Goal: Task Accomplishment & Management: Use online tool/utility

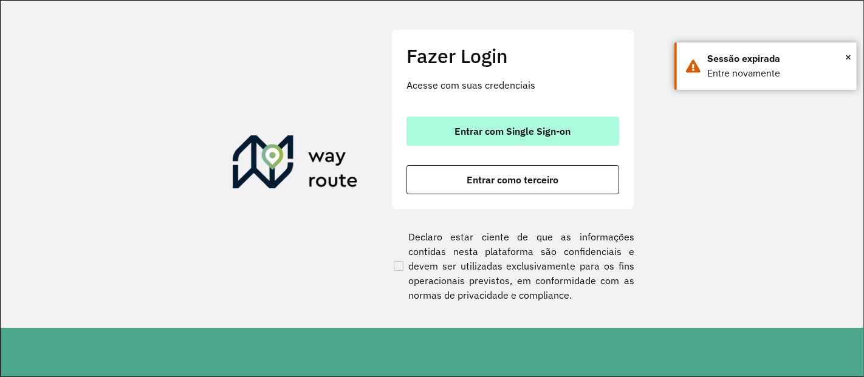
click at [527, 130] on span "Entrar com Single Sign-on" at bounding box center [513, 131] width 116 height 10
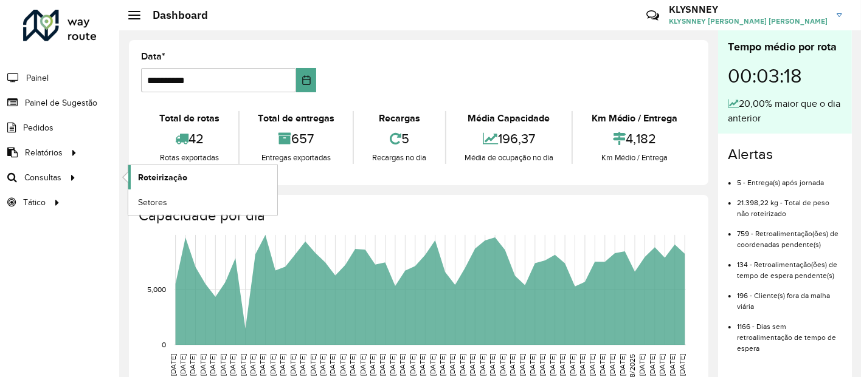
click at [163, 172] on span "Roteirização" at bounding box center [162, 177] width 49 height 13
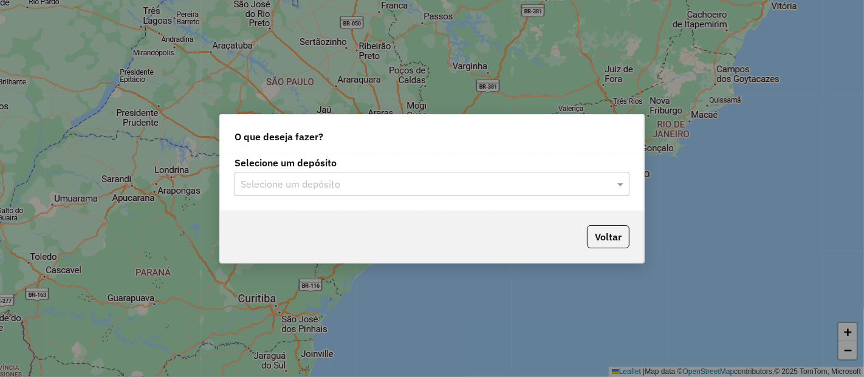
click at [374, 181] on input "text" at bounding box center [420, 184] width 359 height 15
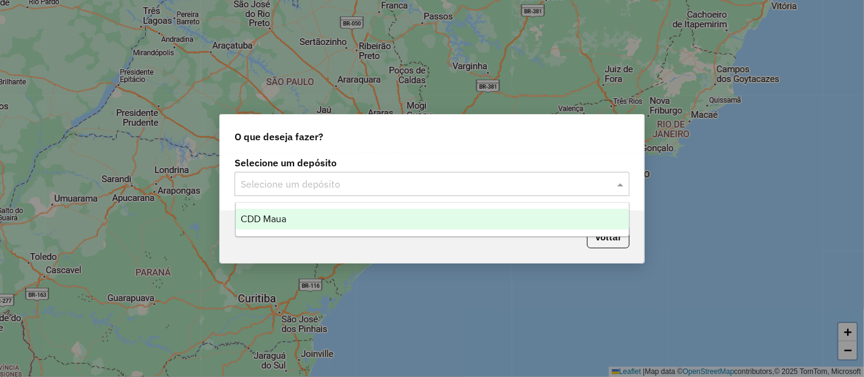
click at [311, 218] on div "CDD Maua" at bounding box center [432, 219] width 393 height 21
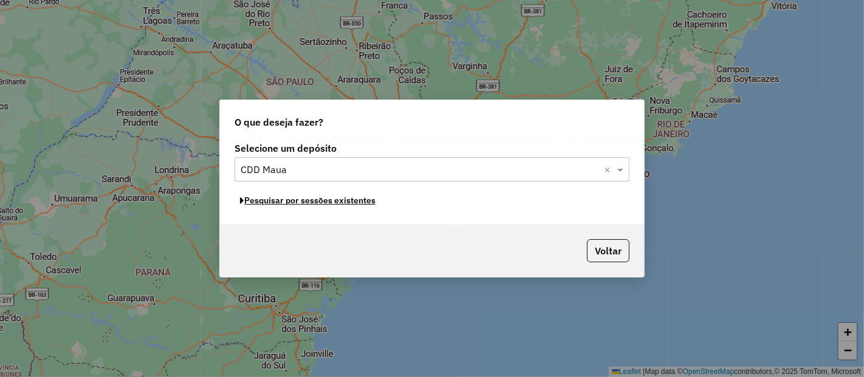
click at [314, 202] on button "Pesquisar por sessões existentes" at bounding box center [308, 200] width 146 height 19
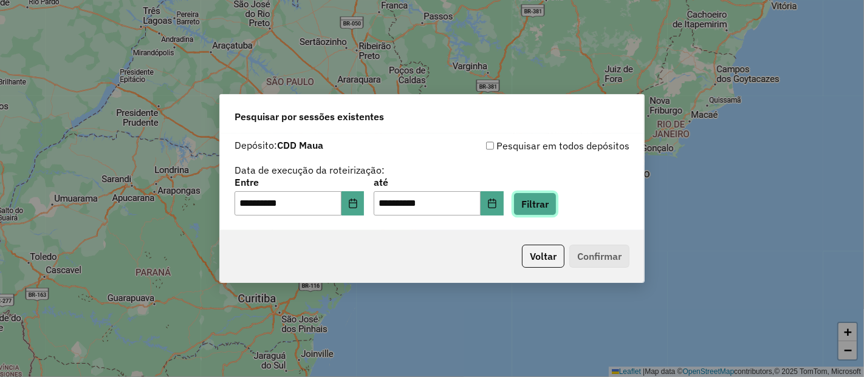
click at [548, 202] on button "Filtrar" at bounding box center [535, 204] width 43 height 23
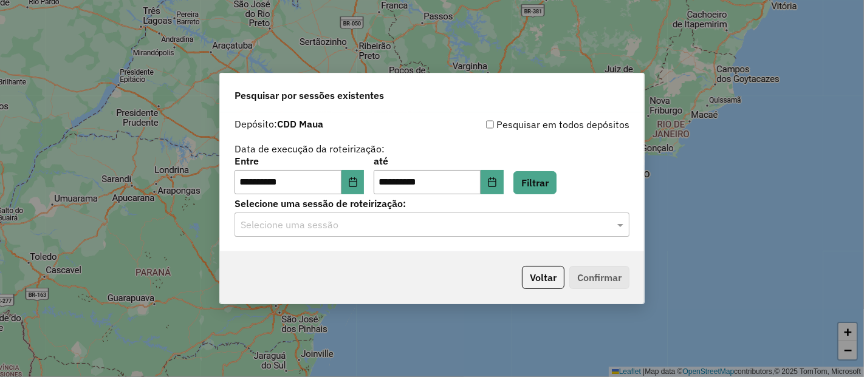
click at [332, 225] on input "text" at bounding box center [420, 225] width 359 height 15
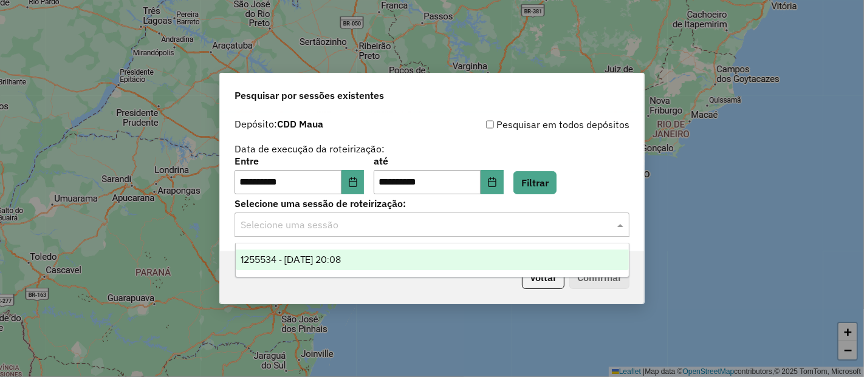
click at [329, 260] on span "1255534 - 29/08/2025 20:08" at bounding box center [291, 260] width 101 height 10
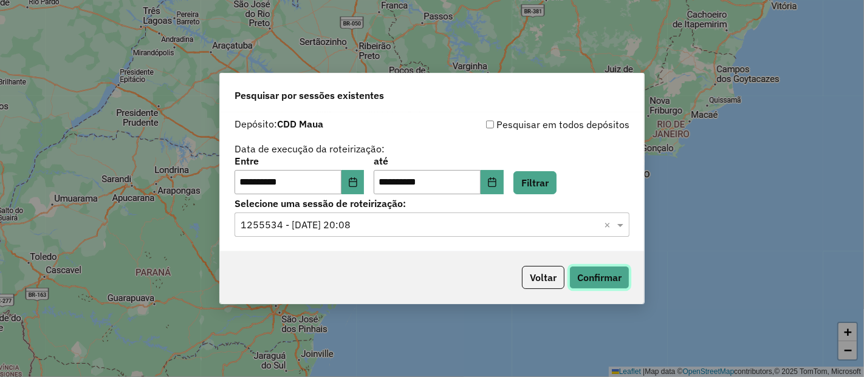
click at [597, 287] on button "Confirmar" at bounding box center [600, 277] width 60 height 23
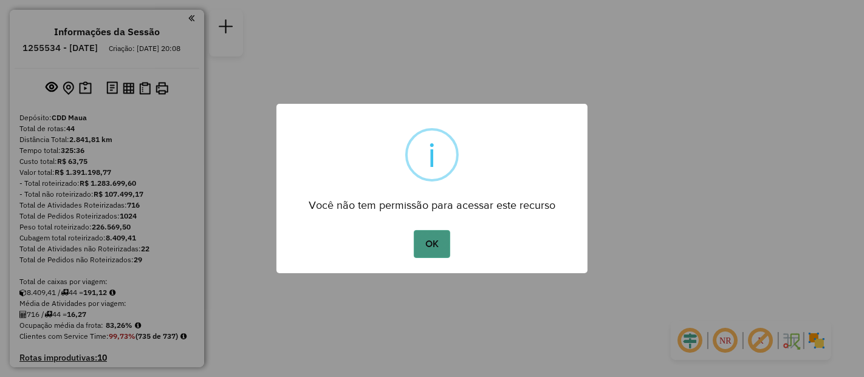
click at [444, 242] on button "OK" at bounding box center [432, 244] width 36 height 28
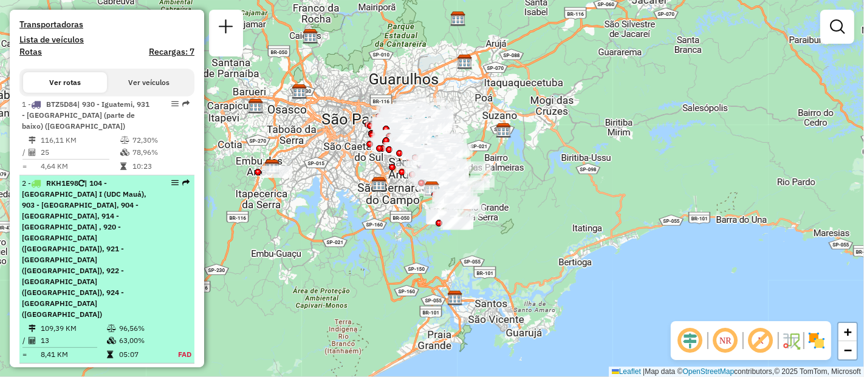
scroll to position [540, 0]
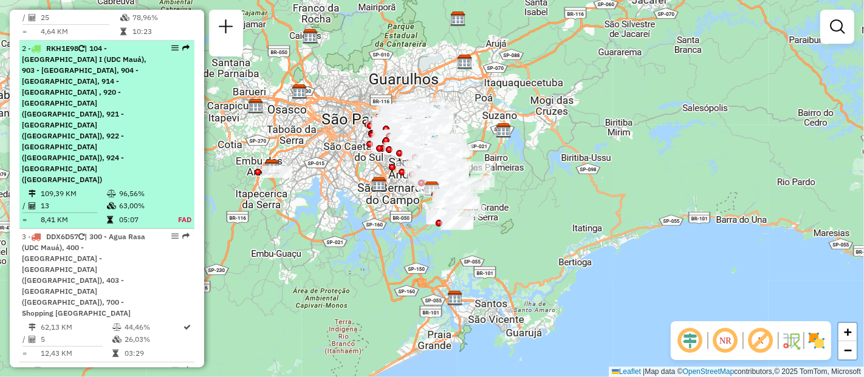
click at [100, 121] on span "| 104 - São Rafael I (UDC Mauá), 903 - Rio Grande da Serra, 904 - Ribeirão Pire…" at bounding box center [84, 114] width 125 height 140
select select "**********"
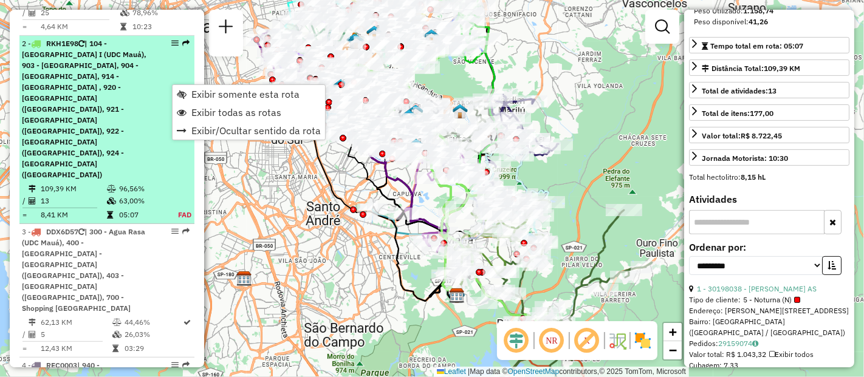
scroll to position [592, 0]
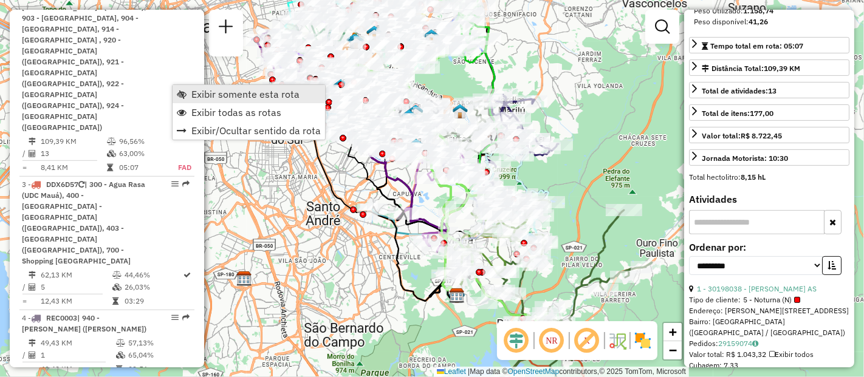
click at [212, 92] on span "Exibir somente esta rota" at bounding box center [245, 94] width 108 height 10
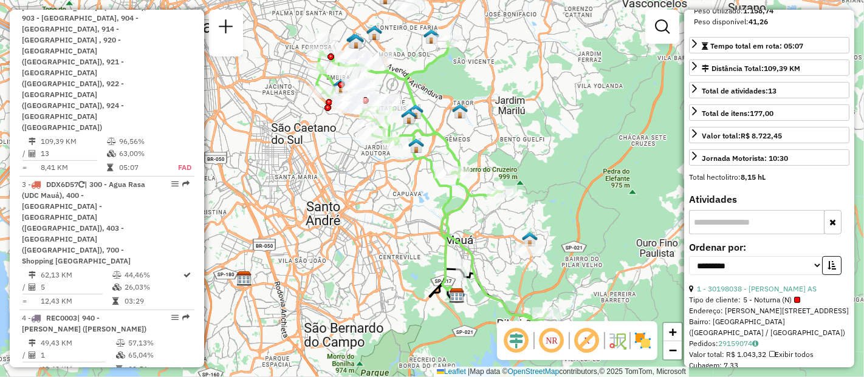
click at [512, 345] on em at bounding box center [516, 340] width 29 height 29
click at [549, 345] on em at bounding box center [551, 340] width 29 height 29
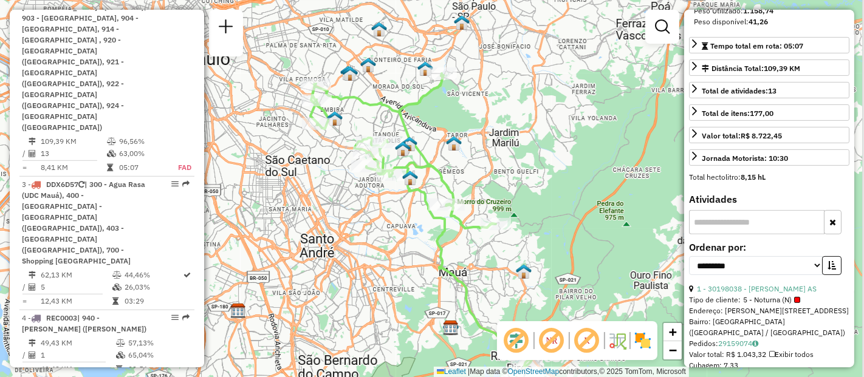
drag, startPoint x: 408, startPoint y: 204, endPoint x: 404, endPoint y: 227, distance: 22.9
click at [402, 237] on div "Janela de atendimento Grade de atendimento Capacidade Transportadoras Veículos …" at bounding box center [432, 188] width 864 height 377
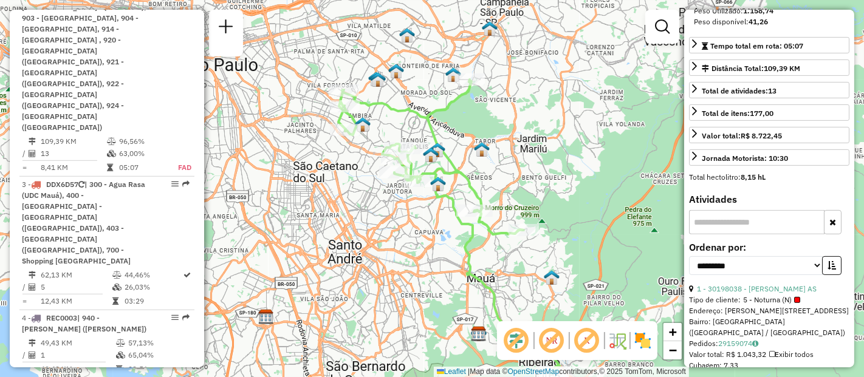
click at [515, 179] on div "Janela de atendimento Grade de atendimento Capacidade Transportadoras Veículos …" at bounding box center [432, 188] width 864 height 377
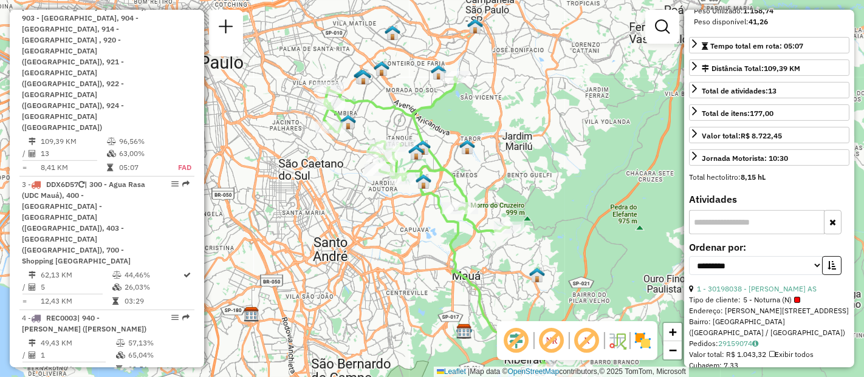
drag, startPoint x: 464, startPoint y: 153, endPoint x: 503, endPoint y: 179, distance: 46.7
click at [503, 179] on div "Janela de atendimento Grade de atendimento Capacidade Transportadoras Veículos …" at bounding box center [432, 188] width 864 height 377
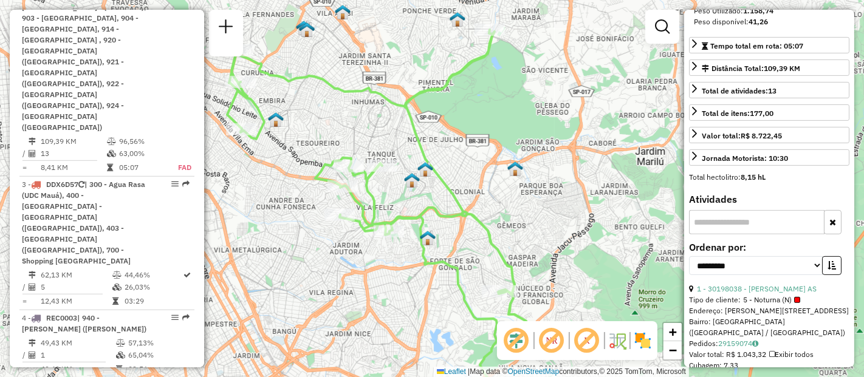
drag, startPoint x: 478, startPoint y: 171, endPoint x: 558, endPoint y: 225, distance: 96.8
click at [558, 225] on div "Janela de atendimento Grade de atendimento Capacidade Transportadoras Veículos …" at bounding box center [432, 188] width 864 height 377
